Goal: Ask a question

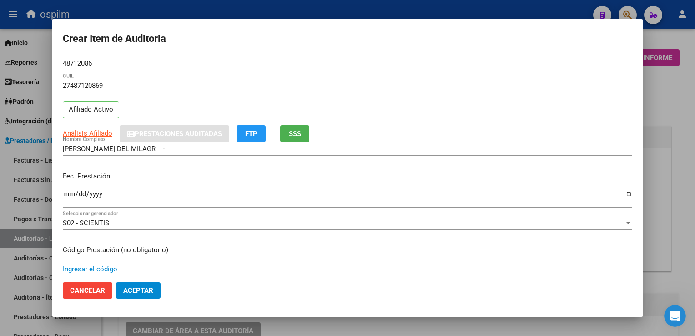
scroll to position [546, 0]
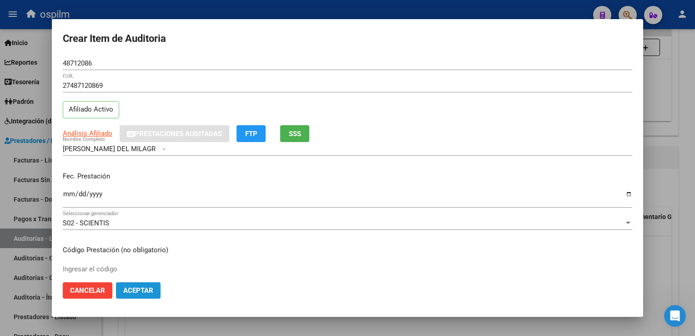
click at [141, 290] on span "Aceptar" at bounding box center [138, 290] width 30 height 8
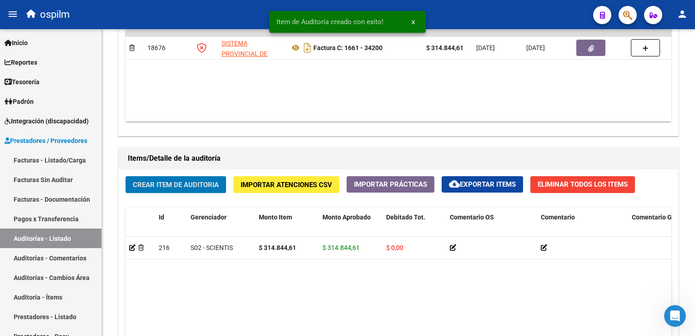
scroll to position [547, 0]
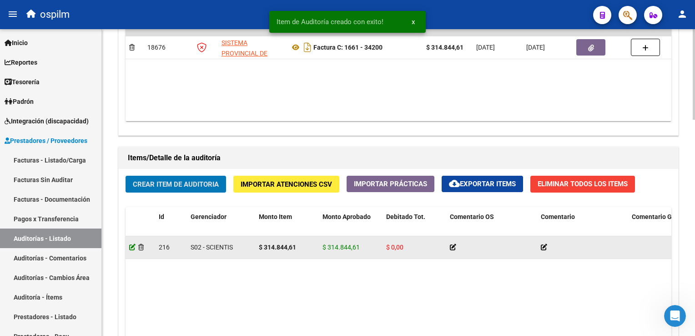
click at [131, 247] on icon at bounding box center [132, 247] width 6 height 6
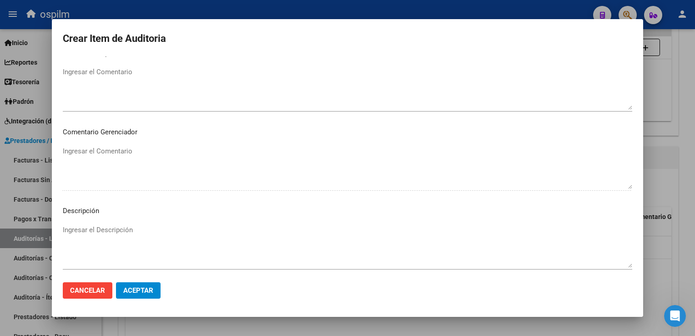
scroll to position [501, 0]
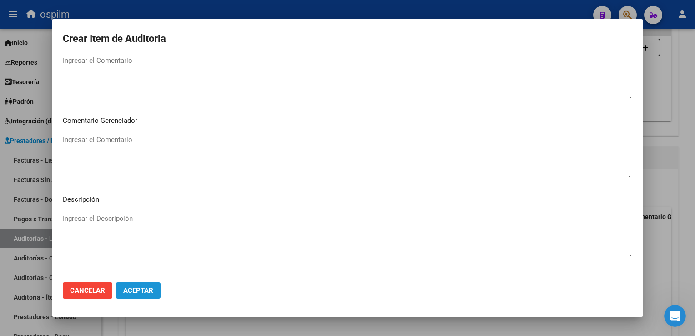
click at [146, 284] on button "Aceptar" at bounding box center [138, 290] width 45 height 16
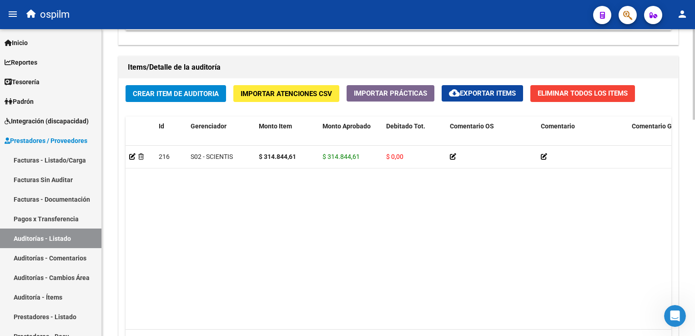
scroll to position [731, 0]
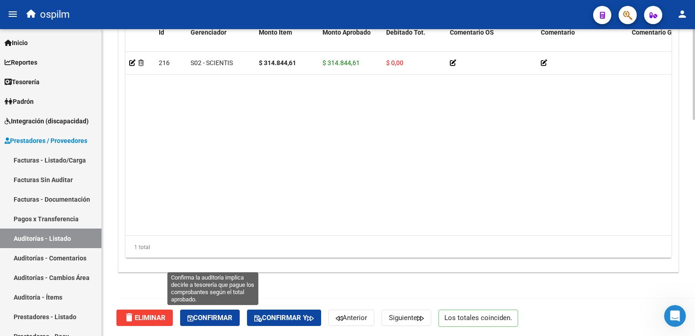
click at [215, 310] on button "Confirmar" at bounding box center [210, 317] width 60 height 16
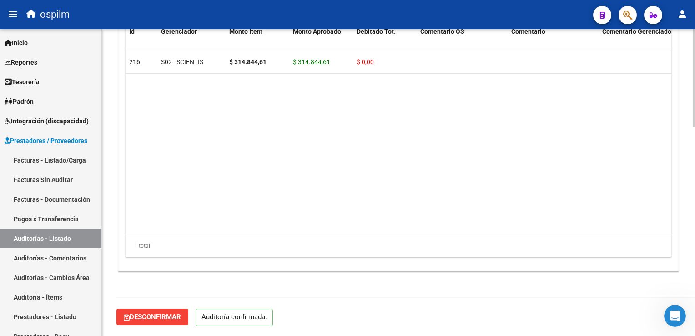
scroll to position [650, 0]
drag, startPoint x: 37, startPoint y: 179, endPoint x: 73, endPoint y: 178, distance: 36.0
click at [37, 179] on link "Facturas Sin Auditar" at bounding box center [50, 180] width 101 height 20
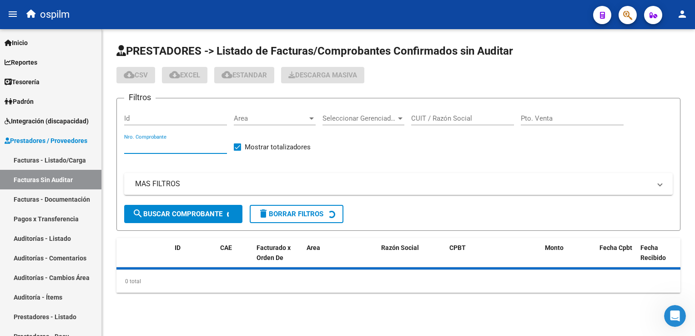
click at [142, 144] on input "Nro. Comprobante" at bounding box center [175, 146] width 103 height 8
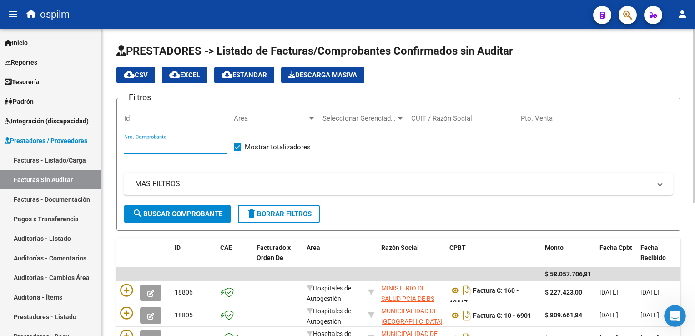
paste input "4999"
type input "4999"
click at [165, 215] on span "search Buscar Comprobante" at bounding box center [177, 214] width 90 height 8
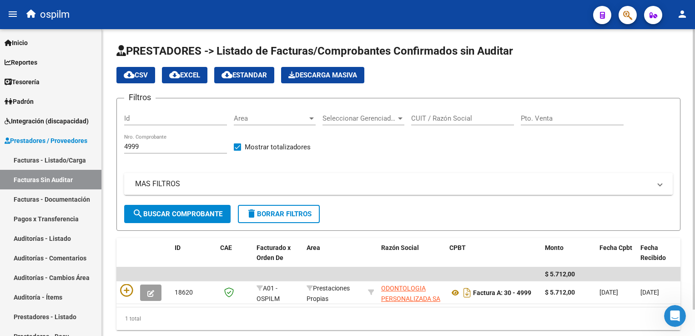
scroll to position [29, 0]
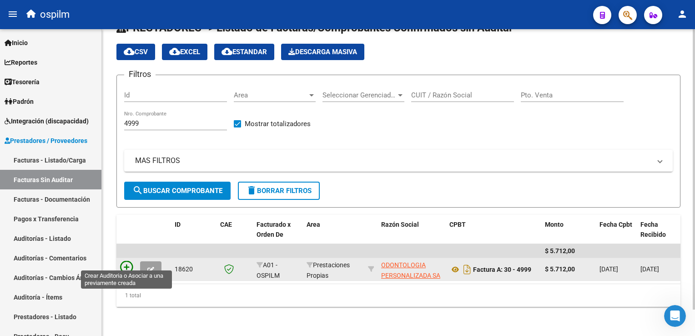
click at [127, 261] on icon at bounding box center [126, 267] width 13 height 13
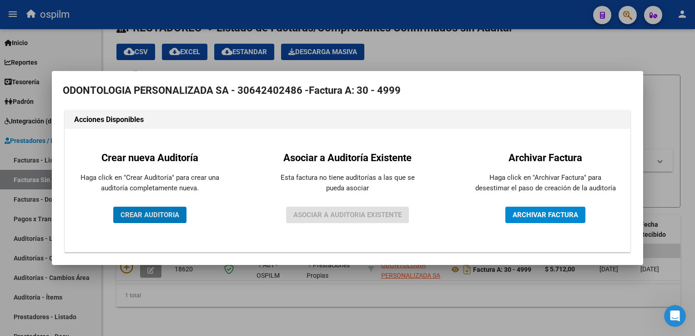
click at [132, 218] on span "CREAR AUDITORIA" at bounding box center [150, 215] width 59 height 8
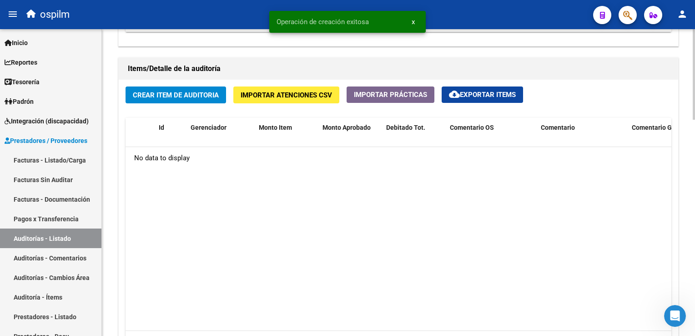
scroll to position [637, 0]
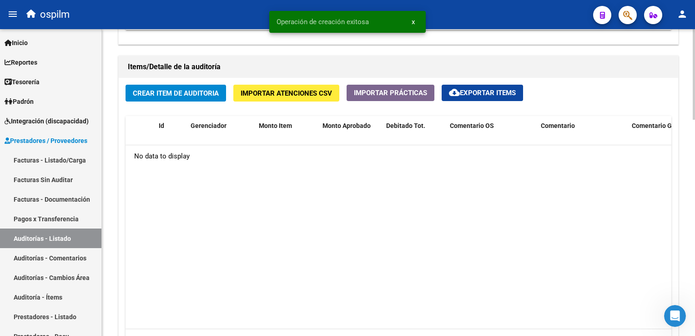
click at [199, 90] on span "Crear Item de Auditoria" at bounding box center [176, 93] width 86 height 8
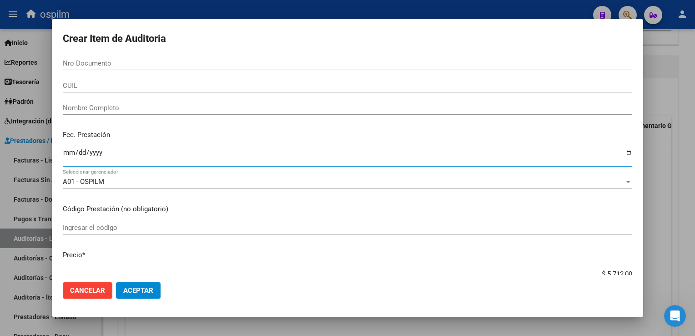
click at [70, 151] on input "Ingresar la fecha" at bounding box center [348, 156] width 570 height 15
type input "[DATE]"
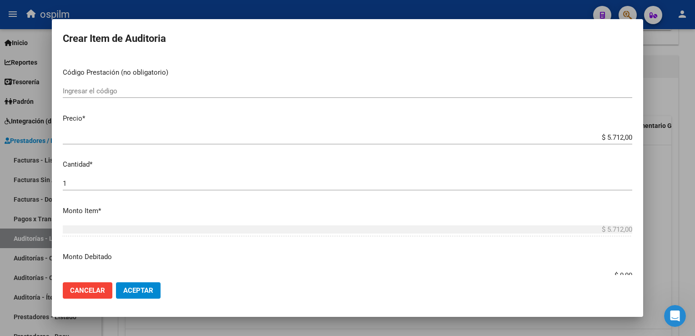
click at [147, 290] on span "Aceptar" at bounding box center [138, 290] width 30 height 8
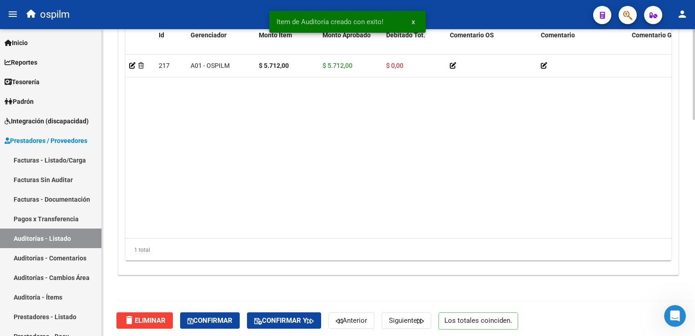
scroll to position [731, 0]
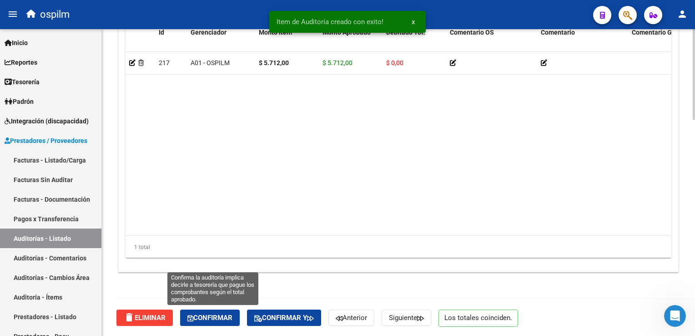
click at [197, 311] on button "Confirmar" at bounding box center [210, 317] width 60 height 16
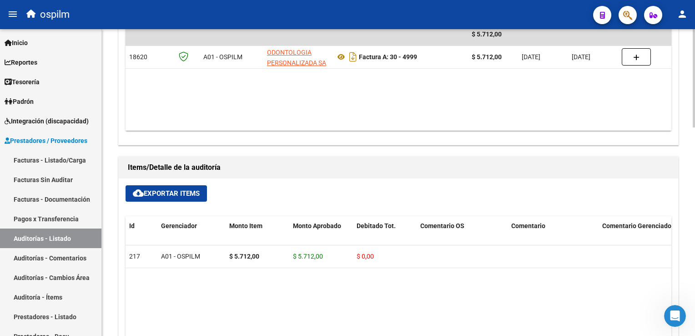
scroll to position [422, 0]
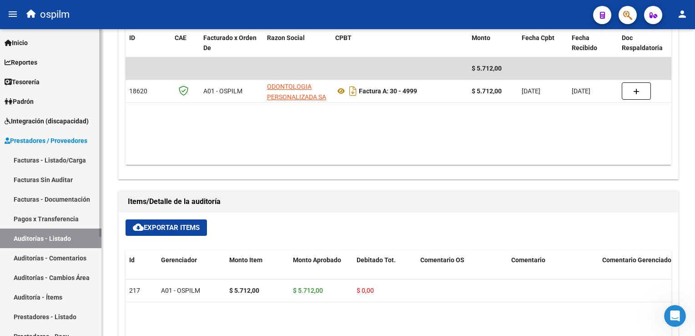
drag, startPoint x: 49, startPoint y: 234, endPoint x: 53, endPoint y: 231, distance: 5.2
click at [49, 234] on link "Auditorías - Listado" at bounding box center [50, 238] width 101 height 20
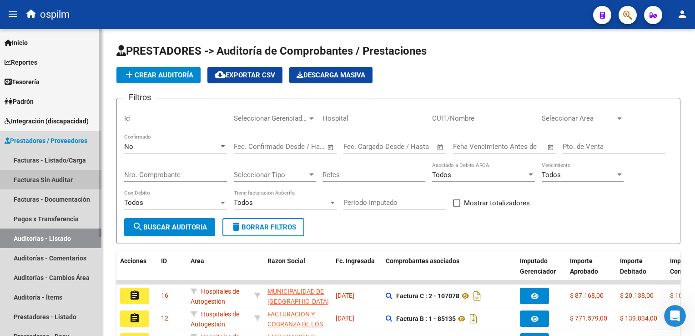
click at [25, 180] on link "Facturas Sin Auditar" at bounding box center [50, 180] width 101 height 20
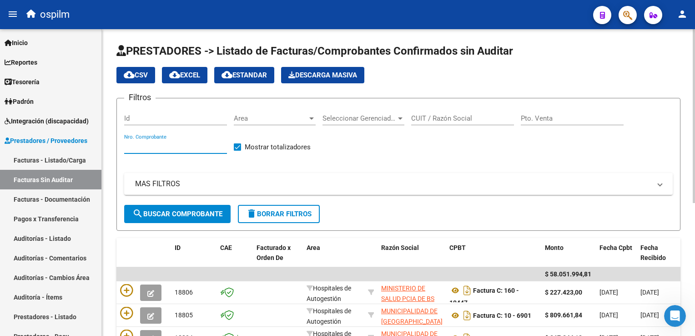
click at [156, 145] on input "Nro. Comprobante" at bounding box center [175, 146] width 103 height 8
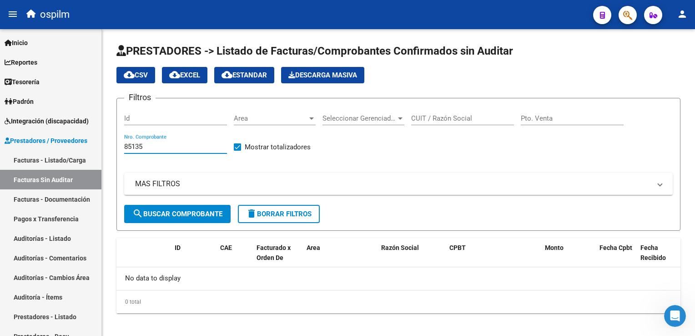
type input "85135"
click at [673, 315] on icon "Abrir Intercom Messenger" at bounding box center [674, 314] width 15 height 15
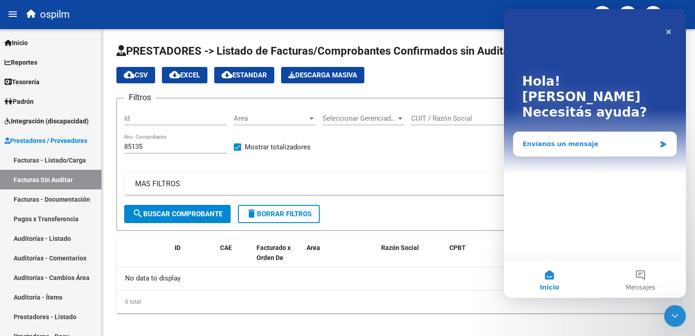
click at [615, 139] on div "Envíanos un mensaje" at bounding box center [589, 144] width 133 height 10
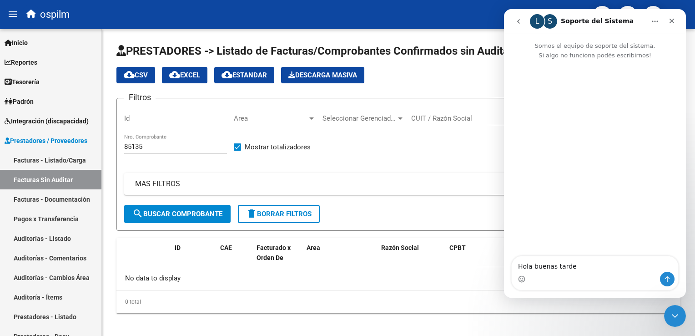
type textarea "Hola buenas tardes"
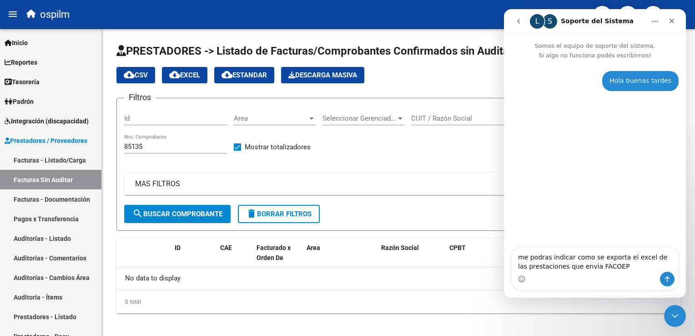
type textarea "me podras indicar como se exporta el excel de las prestaciones que envia FACOEP"
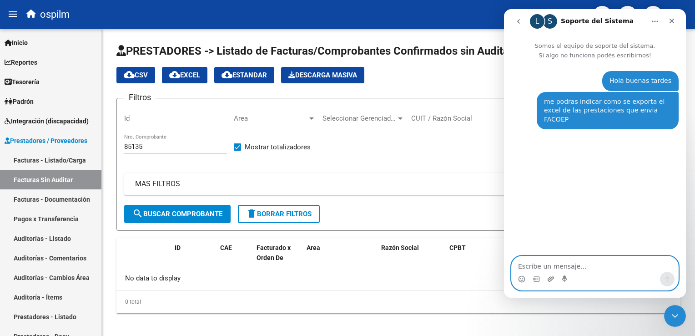
click at [551, 277] on icon "Adjuntar un archivo" at bounding box center [551, 278] width 7 height 7
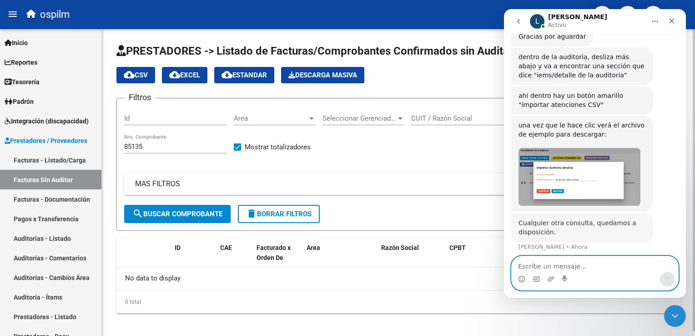
scroll to position [207, 0]
